Goal: Task Accomplishment & Management: Use online tool/utility

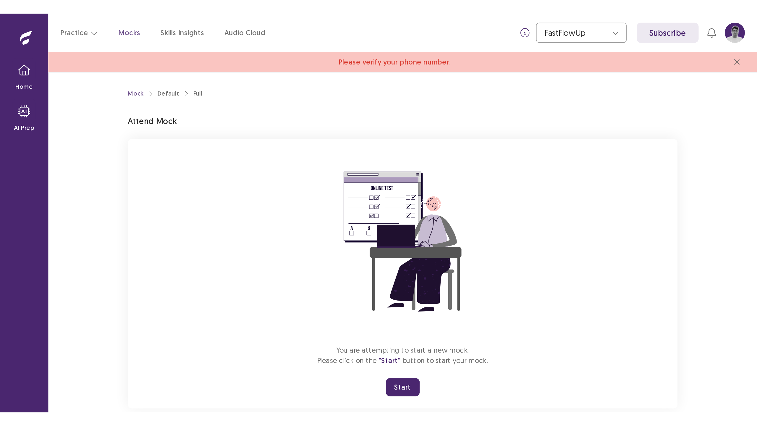
scroll to position [12, 0]
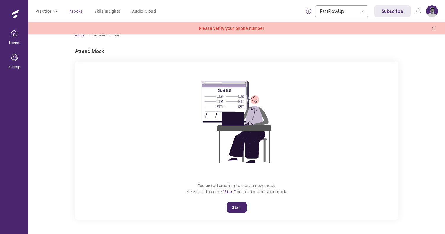
click at [235, 208] on button "Start" at bounding box center [237, 207] width 20 height 11
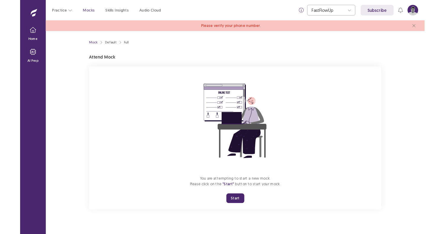
scroll to position [0, 0]
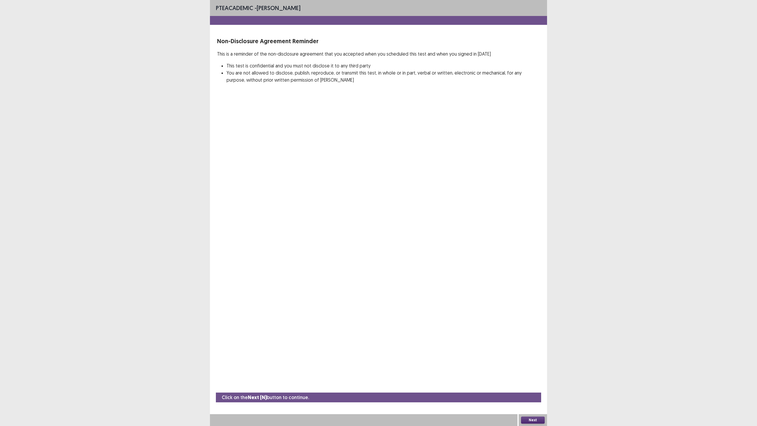
click at [445, 234] on button "Next" at bounding box center [533, 419] width 24 height 7
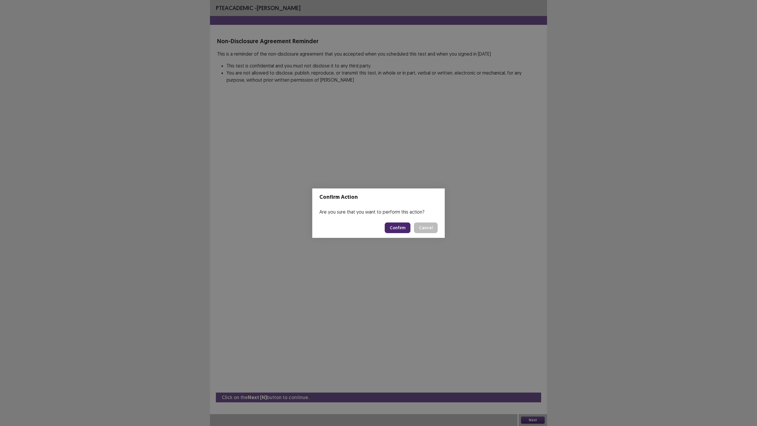
click at [399, 233] on footer "Confirm Cancel" at bounding box center [378, 228] width 132 height 20
click at [400, 230] on button "Confirm" at bounding box center [398, 227] width 26 height 11
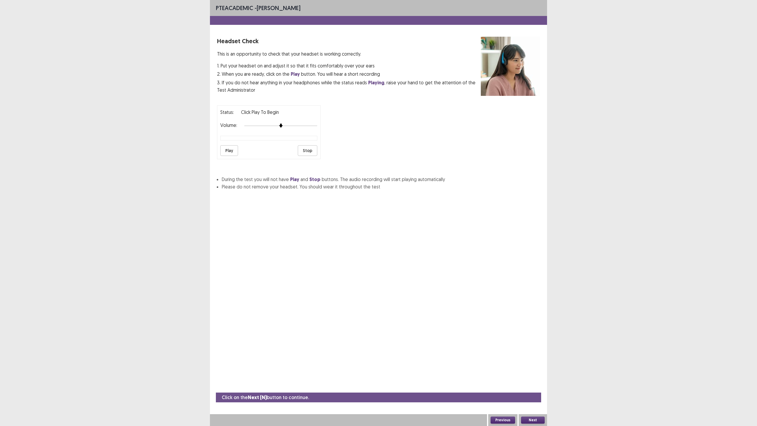
click at [445, 234] on button "Next" at bounding box center [533, 419] width 24 height 7
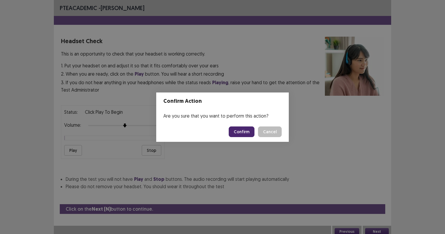
click at [277, 128] on button "Cancel" at bounding box center [270, 132] width 24 height 11
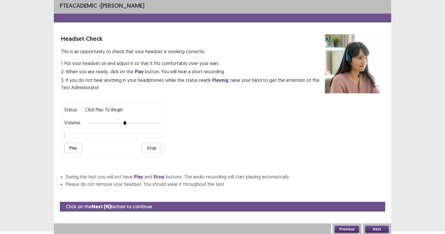
scroll to position [4, 0]
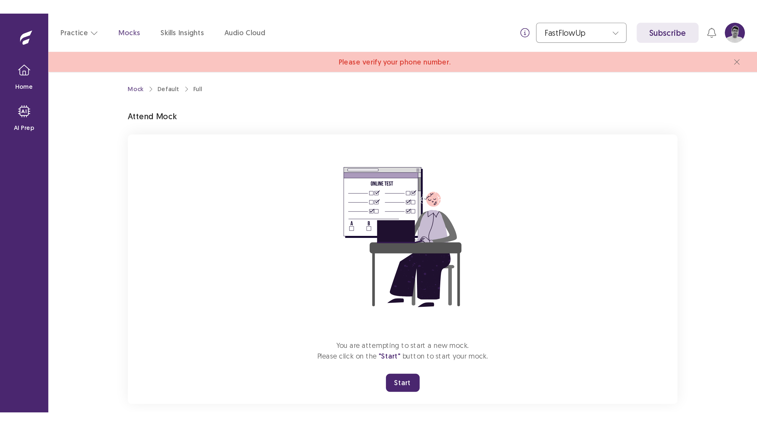
scroll to position [12, 0]
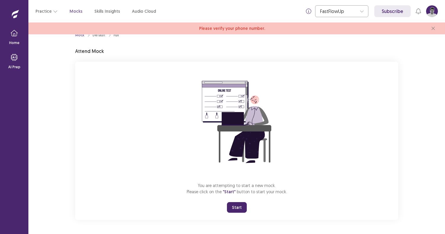
click at [240, 206] on button "Start" at bounding box center [237, 207] width 20 height 11
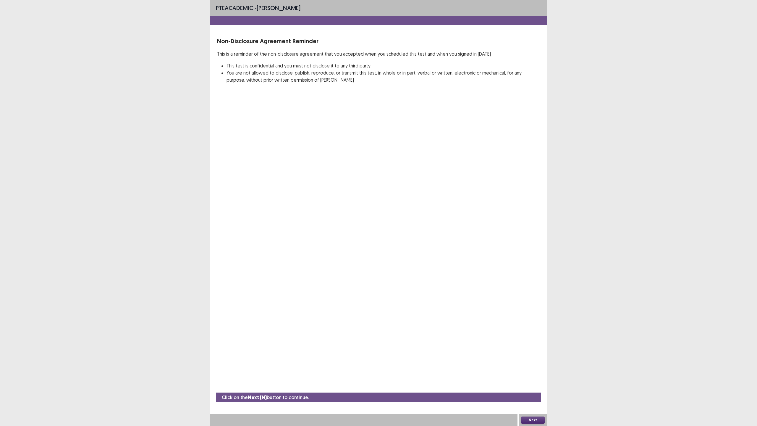
click at [298, 214] on div "PTE academic - [PERSON_NAME] Non-Disclosure Agreement Reminder This is a remind…" at bounding box center [378, 213] width 337 height 426
